Goal: Check status: Check status

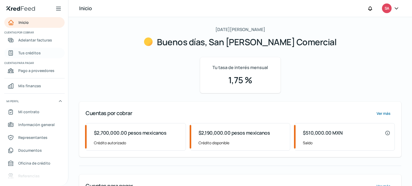
click at [36, 54] on font "Tus créditos" at bounding box center [29, 52] width 23 height 5
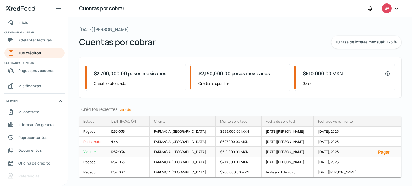
click at [91, 151] on font "Vigente" at bounding box center [89, 152] width 12 height 5
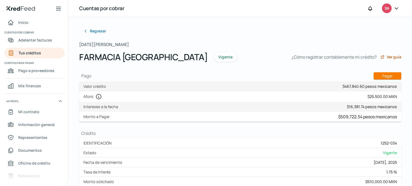
click at [141, 135] on h1 "Crédito" at bounding box center [240, 134] width 322 height 6
click at [393, 10] on div at bounding box center [396, 8] width 10 height 10
click at [389, 8] on div "SA" at bounding box center [387, 8] width 10 height 10
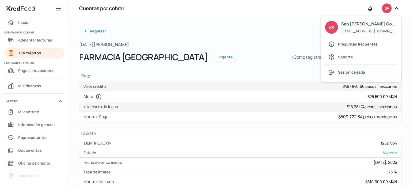
click at [358, 69] on span "Sesión cerrada" at bounding box center [351, 72] width 27 height 7
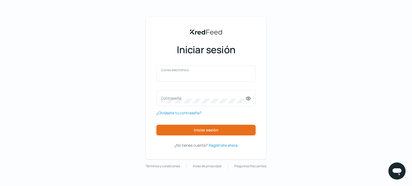
type input "[EMAIL_ADDRESS][DOMAIN_NAME]"
